Goal: Task Accomplishment & Management: Manage account settings

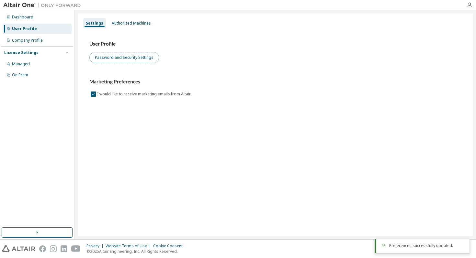
click at [126, 58] on button "Password and Security Settings" at bounding box center [124, 57] width 70 height 11
